Goal: Check status

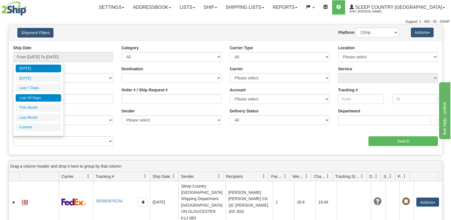
click at [30, 99] on li "Last 30 Days" at bounding box center [38, 98] width 45 height 8
type input "From [DATE] To [DATE]"
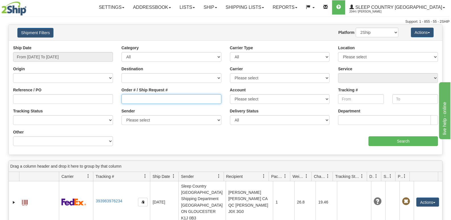
click at [168, 101] on input "Order # / Ship Request #" at bounding box center [171, 99] width 100 height 10
paste input "9000I147428"
type input "9000I147428"
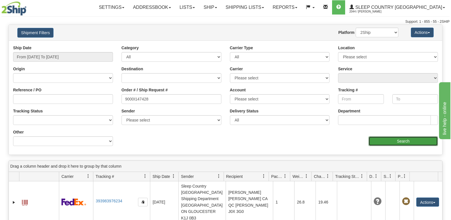
click at [388, 141] on input "Search" at bounding box center [402, 141] width 69 height 10
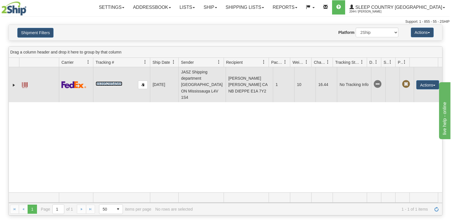
click at [105, 81] on link "393952854569" at bounding box center [109, 83] width 26 height 5
